Goal: Transaction & Acquisition: Purchase product/service

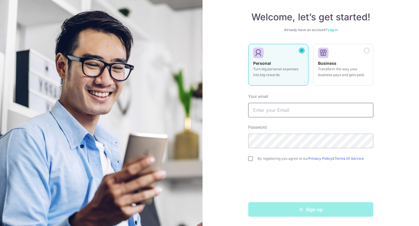
type input "[EMAIL_ADDRESS][DOMAIN_NAME]"
click at [253, 157] on input "checkbox" at bounding box center [250, 159] width 5 height 5
checkbox input "true"
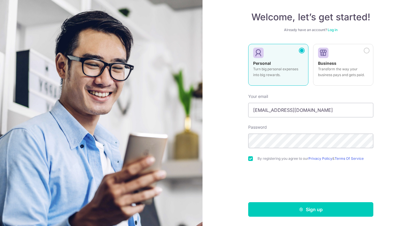
click at [336, 30] on link "Log in" at bounding box center [333, 30] width 10 height 4
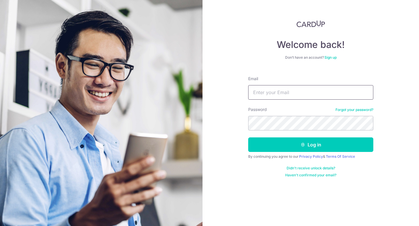
type input "[EMAIL_ADDRESS][DOMAIN_NAME]"
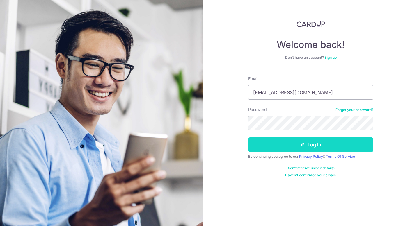
click at [320, 146] on button "Log in" at bounding box center [310, 145] width 125 height 15
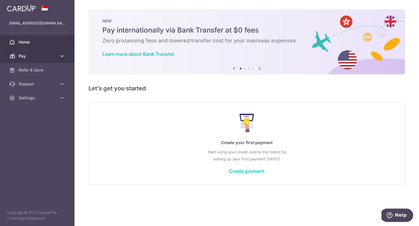
click at [45, 58] on span "Pay" at bounding box center [38, 56] width 38 height 6
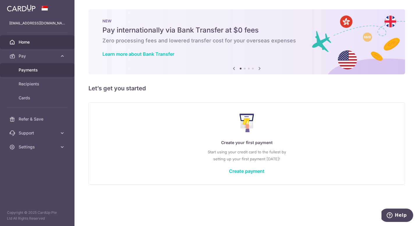
click at [43, 74] on link "Payments" at bounding box center [37, 70] width 75 height 14
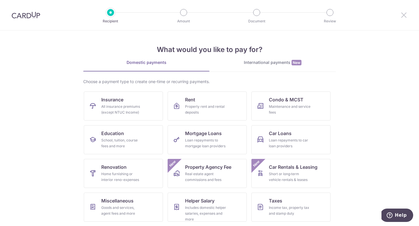
click at [403, 13] on icon at bounding box center [404, 14] width 7 height 7
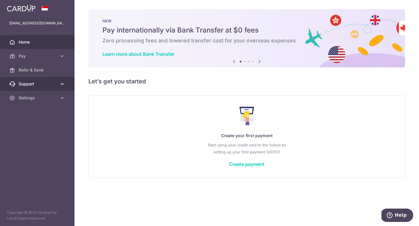
click at [52, 85] on span "Support" at bounding box center [38, 84] width 38 height 6
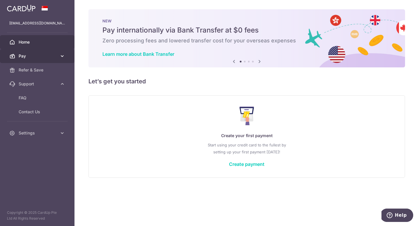
click at [63, 56] on icon at bounding box center [62, 56] width 6 height 6
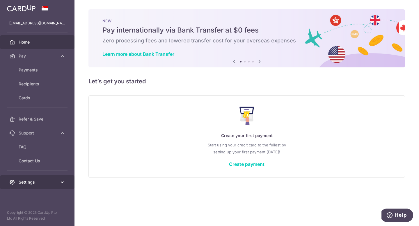
click at [60, 183] on icon at bounding box center [62, 183] width 6 height 6
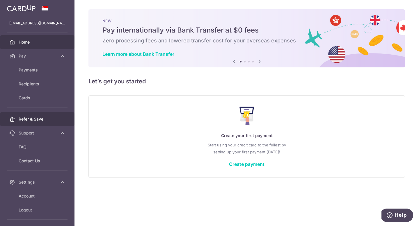
click at [42, 117] on span "Refer & Save" at bounding box center [38, 119] width 38 height 6
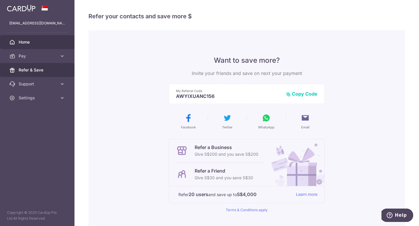
click at [21, 43] on span "Home" at bounding box center [38, 42] width 38 height 6
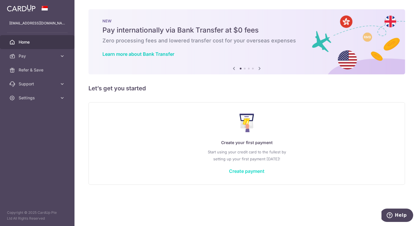
click at [244, 174] on link "Create payment" at bounding box center [247, 172] width 36 height 6
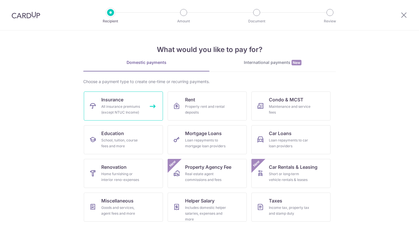
click at [116, 112] on div "All insurance premiums (except NTUC Income)" at bounding box center [122, 110] width 42 height 12
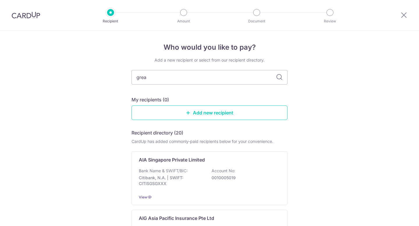
type input "great"
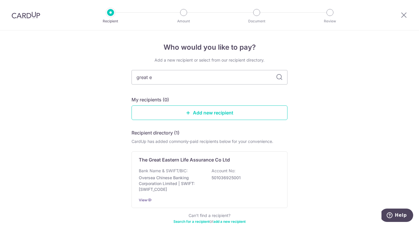
type input "great ea"
type input "great eas"
click at [281, 77] on icon at bounding box center [279, 77] width 7 height 7
click at [241, 78] on input "great eas" at bounding box center [210, 77] width 156 height 15
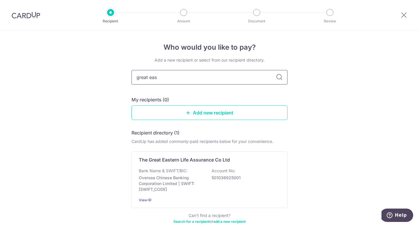
click at [241, 78] on input "great eas" at bounding box center [210, 77] width 156 height 15
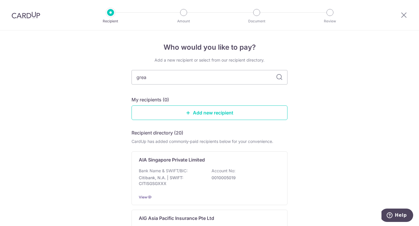
type input "great"
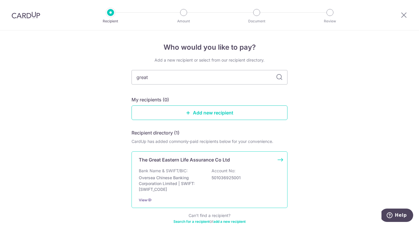
click at [229, 157] on p "The Great Eastern Life Assurance Co Ltd" at bounding box center [184, 160] width 91 height 7
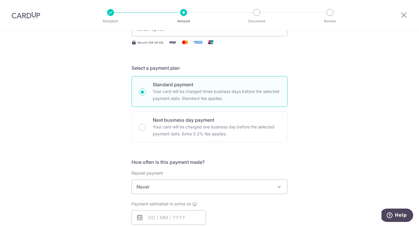
scroll to position [108, 0]
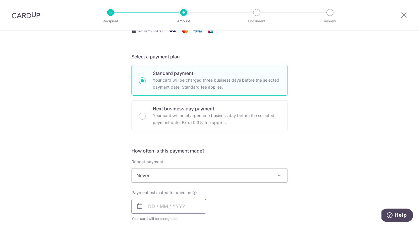
click at [183, 203] on input "text" at bounding box center [169, 206] width 75 height 15
click at [284, 133] on form "Enter payment amount SGD Select Card Select option Add credit card Secure 256-b…" at bounding box center [210, 191] width 156 height 461
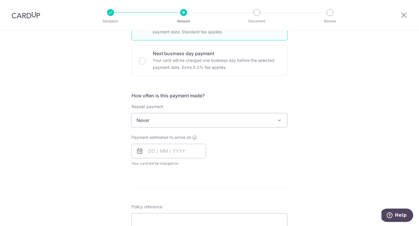
scroll to position [168, 0]
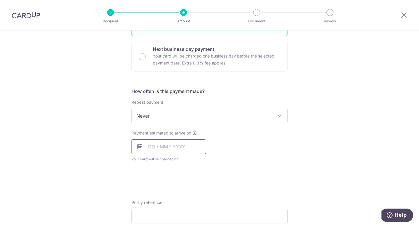
click at [182, 148] on input "text" at bounding box center [169, 147] width 75 height 15
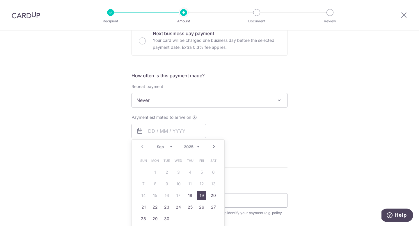
click at [199, 194] on link "19" at bounding box center [201, 195] width 9 height 9
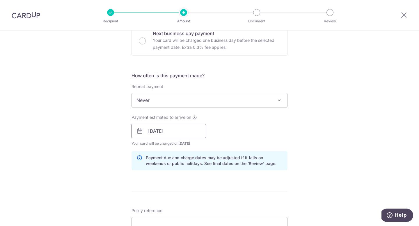
click at [160, 126] on input "19/09/2025" at bounding box center [169, 131] width 75 height 15
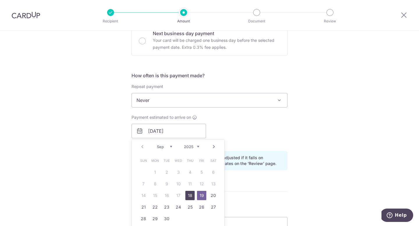
click at [191, 195] on link "18" at bounding box center [189, 195] width 9 height 9
type input "18/09/2025"
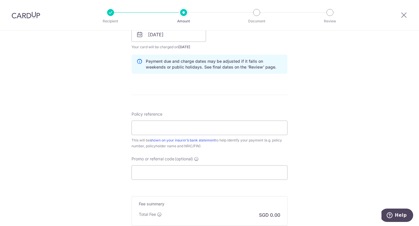
scroll to position [278, 0]
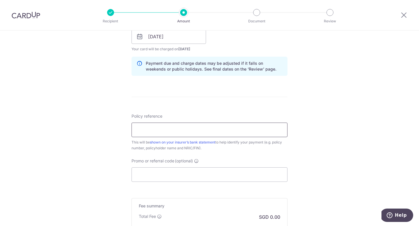
click at [196, 130] on input "Policy reference" at bounding box center [210, 130] width 156 height 15
click at [301, 119] on div "Tell us more about your payment Enter payment amount SGD Select Card Select opt…" at bounding box center [209, 27] width 419 height 550
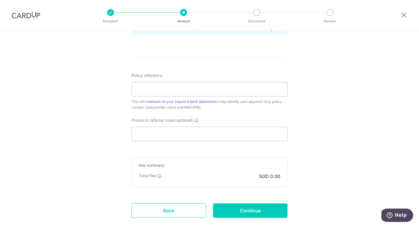
scroll to position [331, 0]
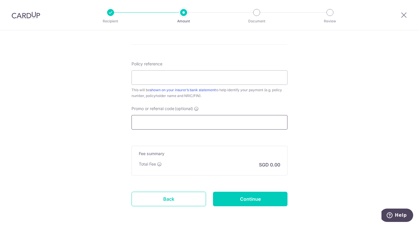
click at [210, 127] on input "Promo or referral code (optional)" at bounding box center [210, 122] width 156 height 15
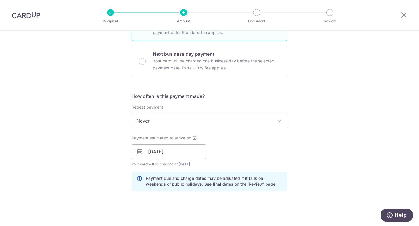
scroll to position [0, 0]
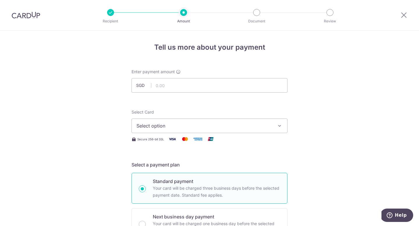
click at [184, 128] on span "Select option" at bounding box center [205, 126] width 136 height 7
click at [184, 127] on span "Select option" at bounding box center [205, 126] width 136 height 7
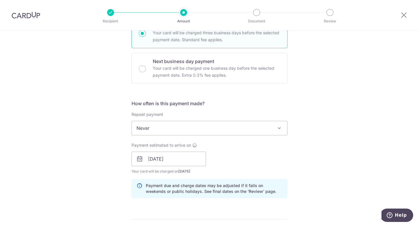
scroll to position [156, 0]
click at [177, 161] on input "18/09/2025" at bounding box center [169, 159] width 75 height 15
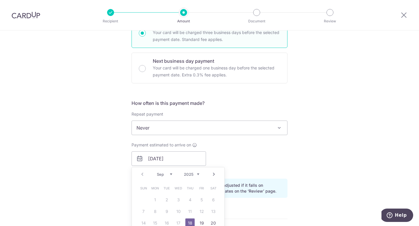
click at [186, 123] on span "Never" at bounding box center [209, 128] width 155 height 14
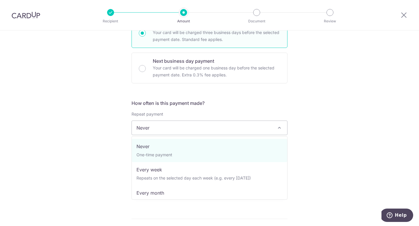
click at [279, 102] on h5 "How often is this payment made?" at bounding box center [210, 103] width 156 height 7
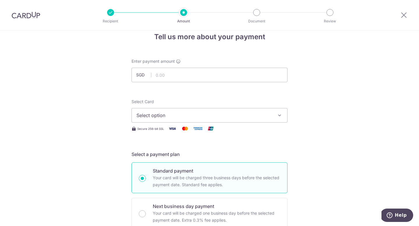
scroll to position [1, 0]
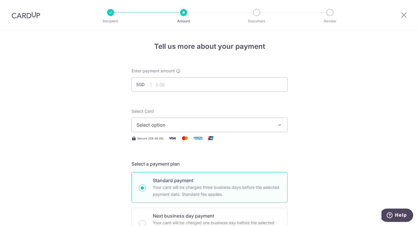
click at [192, 123] on span "Select option" at bounding box center [205, 125] width 136 height 7
click at [184, 142] on span "Add credit card" at bounding box center [215, 142] width 136 height 6
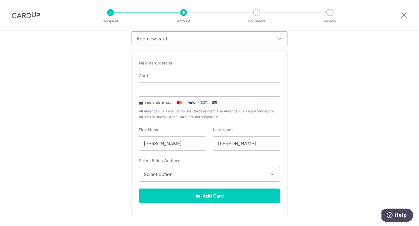
scroll to position [97, 0]
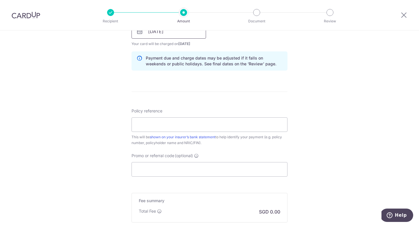
scroll to position [451, 0]
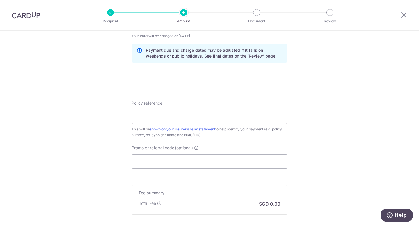
click at [184, 116] on input "Policy reference" at bounding box center [210, 117] width 156 height 15
click at [223, 139] on div "Policy reference This will be shown on your insurer’s bank statement to help id…" at bounding box center [210, 134] width 156 height 69
click at [209, 130] on link "shown on your insurer’s bank statement" at bounding box center [182, 129] width 65 height 4
click at [242, 108] on div "Policy reference This will be shown on your insurer’s bank statement to help id…" at bounding box center [210, 119] width 156 height 38
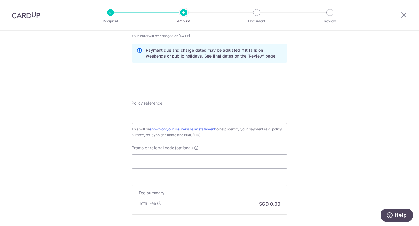
click at [273, 114] on input "Policy reference" at bounding box center [210, 117] width 156 height 15
click at [226, 162] on input "Promo or referral code (optional)" at bounding box center [210, 162] width 156 height 15
click at [179, 161] on input "Promo or referral code (optional)" at bounding box center [210, 162] width 156 height 15
paste input "AWLEXUANJ806"
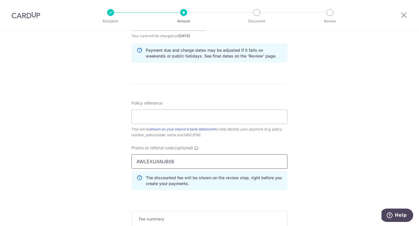
type input "AWLEXUANJ806"
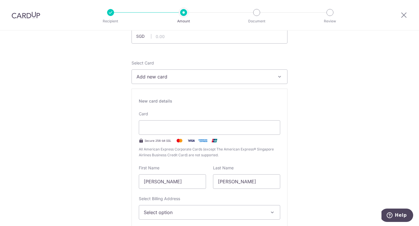
scroll to position [5, 0]
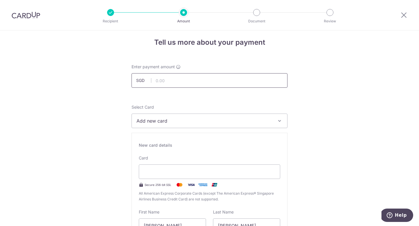
click at [182, 79] on input "text" at bounding box center [210, 80] width 156 height 15
type input "2,565.00"
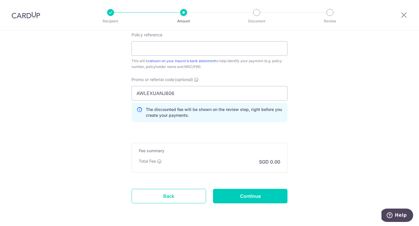
scroll to position [519, 0]
drag, startPoint x: 160, startPoint y: 160, endPoint x: 193, endPoint y: 139, distance: 39.0
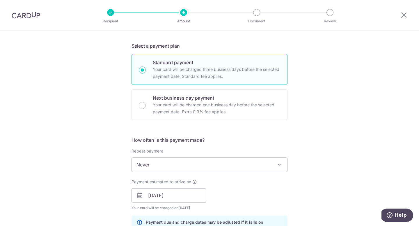
scroll to position [95, 0]
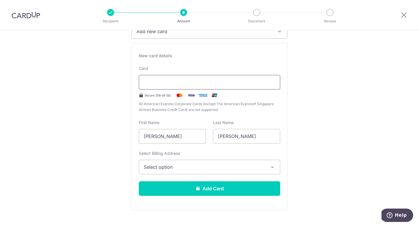
click at [204, 86] on div at bounding box center [209, 82] width 141 height 15
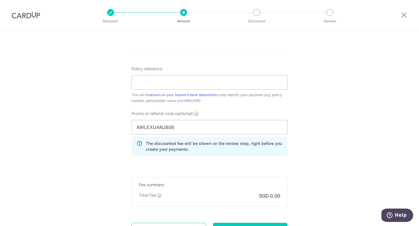
scroll to position [475, 0]
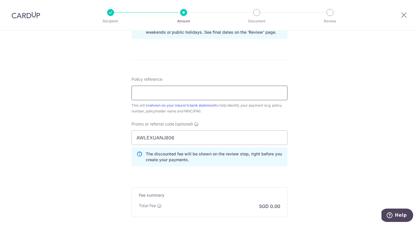
click at [254, 95] on input "Policy reference" at bounding box center [210, 93] width 156 height 15
